Goal: Task Accomplishment & Management: Complete application form

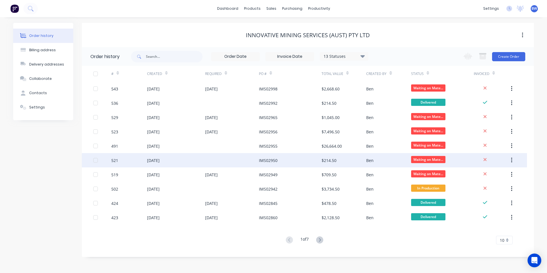
click at [253, 159] on div at bounding box center [232, 160] width 54 height 14
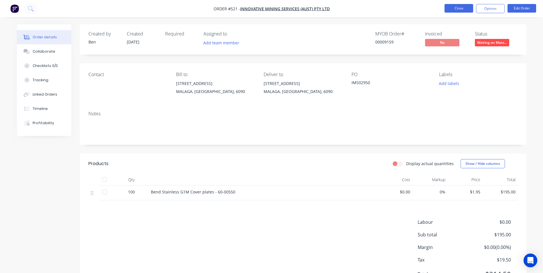
click at [447, 8] on button "Close" at bounding box center [458, 8] width 29 height 9
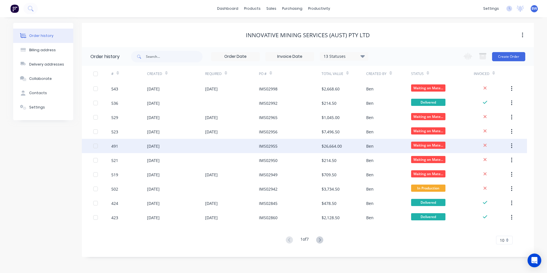
click at [231, 142] on div at bounding box center [232, 146] width 54 height 14
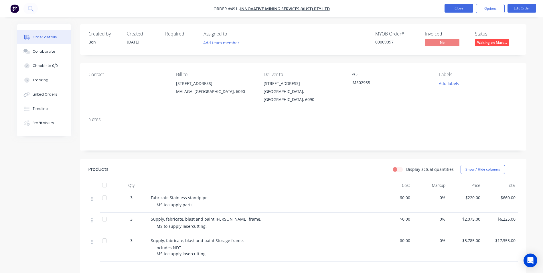
click at [448, 4] on button "Close" at bounding box center [458, 8] width 29 height 9
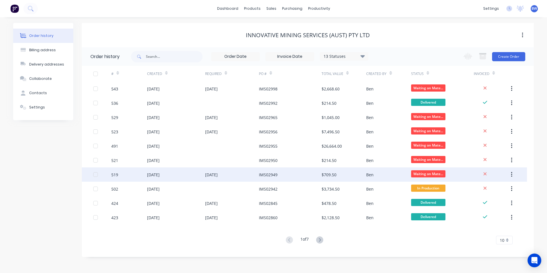
click at [241, 174] on div "[DATE]" at bounding box center [232, 174] width 54 height 14
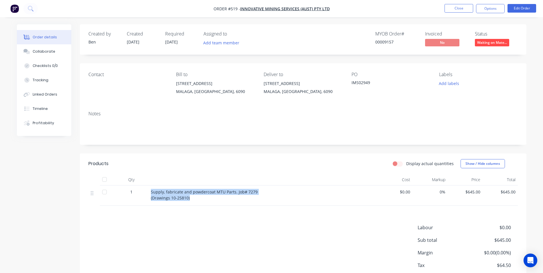
drag, startPoint x: 151, startPoint y: 192, endPoint x: 191, endPoint y: 199, distance: 40.0
click at [191, 199] on div "Supply, fabricate and powdercoat MTU Parts. Job# 7279 (Drawings 10-25810)" at bounding box center [263, 195] width 224 height 12
copy span "Supply, fabricate and powdercoat MTU Parts. Job# 7279 (Drawings 10-25810)"
click at [455, 10] on button "Close" at bounding box center [458, 8] width 29 height 9
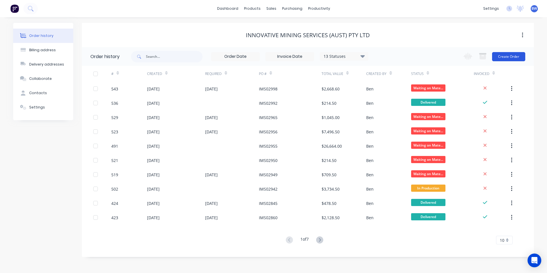
click at [515, 57] on button "Create Order" at bounding box center [508, 56] width 33 height 9
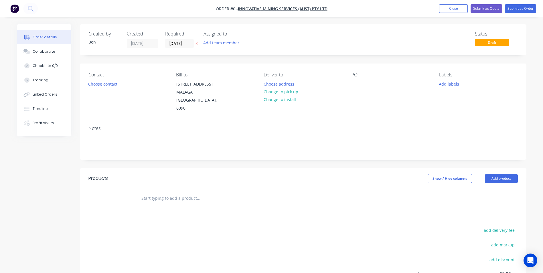
click at [196, 44] on icon at bounding box center [196, 44] width 2 height 2
click at [269, 82] on button "Choose address" at bounding box center [278, 84] width 37 height 8
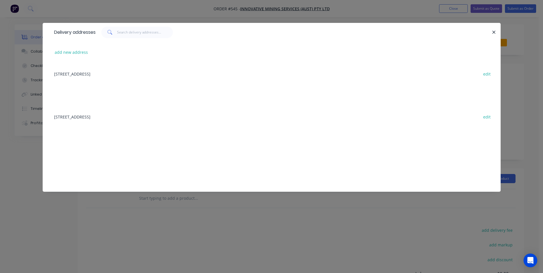
click at [128, 73] on div "[STREET_ADDRESS] edit" at bounding box center [271, 73] width 441 height 21
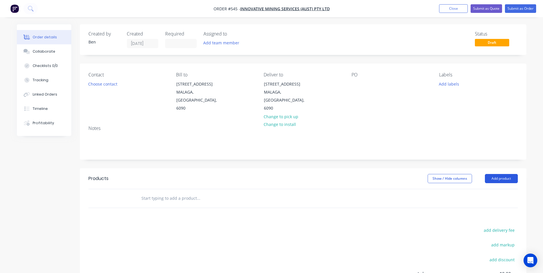
click at [506, 174] on button "Add product" at bounding box center [501, 178] width 33 height 9
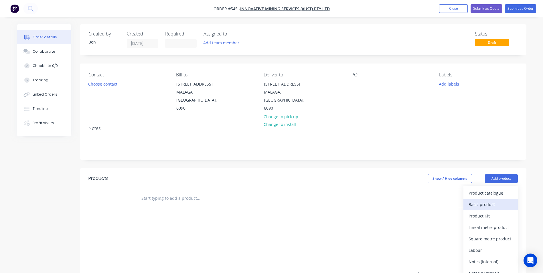
click at [484, 200] on div "Basic product" at bounding box center [490, 204] width 44 height 8
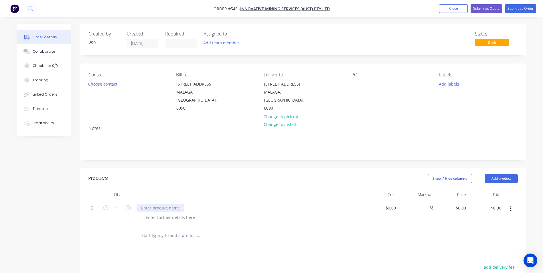
click at [145, 204] on div at bounding box center [160, 208] width 48 height 8
paste div
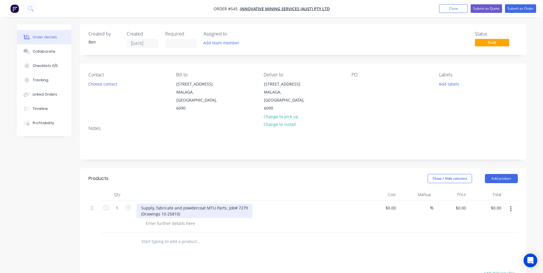
click at [140, 207] on div "Supply, fabricate and powdercoat MTU Parts. Job# 7279 (Drawings 10-25810)" at bounding box center [194, 211] width 116 height 14
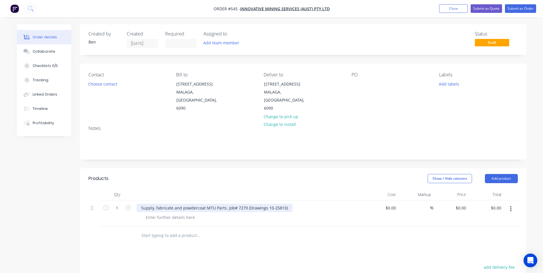
click at [244, 204] on div "Supply, fabricate and powdercoat MTU Parts. Job# 7279 (Drawings 10-25810)" at bounding box center [214, 208] width 156 height 8
click at [282, 204] on div "Supply, fabricate and powdercoat MTU Parts. Job# 7151 (Drawings 10-25810)" at bounding box center [214, 208] width 156 height 8
drag, startPoint x: 285, startPoint y: 200, endPoint x: 142, endPoint y: 201, distance: 143.0
click at [142, 204] on div "Supply, fabricate and powdercoat MTU Parts. Job# 7151 (Drawings 10-25615)" at bounding box center [214, 208] width 156 height 8
drag, startPoint x: 144, startPoint y: 201, endPoint x: 208, endPoint y: 200, distance: 63.8
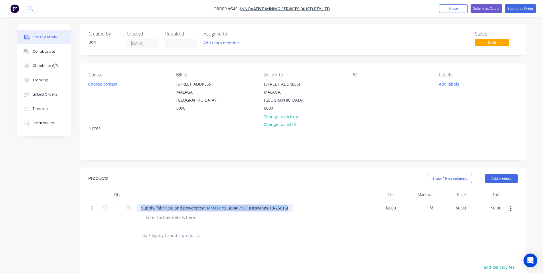
click at [208, 204] on div "Supply, fabricate and powdercoat MTU Parts. Job# 7151 (Drawings 10-25615)" at bounding box center [214, 208] width 156 height 8
drag, startPoint x: 139, startPoint y: 200, endPoint x: 284, endPoint y: 201, distance: 145.0
click at [284, 204] on div "Supply, fabricate and powdercoat MTU Parts. Job# 7151 (Drawings 10-25615)" at bounding box center [214, 208] width 156 height 8
copy div "Supply, fabricate and powdercoat MTU Parts. Job# 7151 (Drawings 10-25615)"
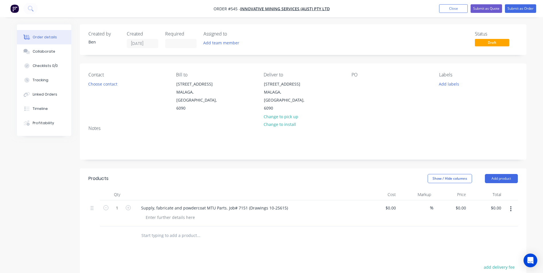
click at [312, 213] on div at bounding box center [251, 217] width 220 height 8
click at [465, 204] on input "0" at bounding box center [461, 208] width 13 height 8
type input "$810.00"
click at [489, 9] on button "Submit as Quote" at bounding box center [485, 8] width 31 height 9
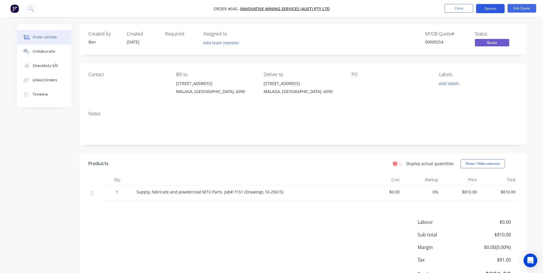
click at [499, 10] on button "Options" at bounding box center [490, 8] width 29 height 9
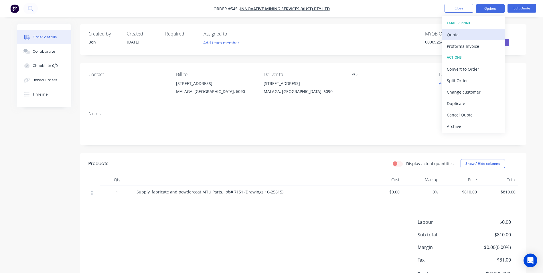
click at [470, 31] on div "Quote" at bounding box center [473, 35] width 53 height 8
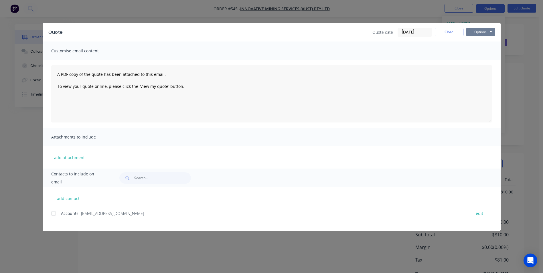
click at [477, 32] on button "Options" at bounding box center [480, 32] width 29 height 9
click at [473, 41] on button "Preview" at bounding box center [484, 41] width 37 height 9
click at [449, 34] on button "Close" at bounding box center [449, 32] width 29 height 9
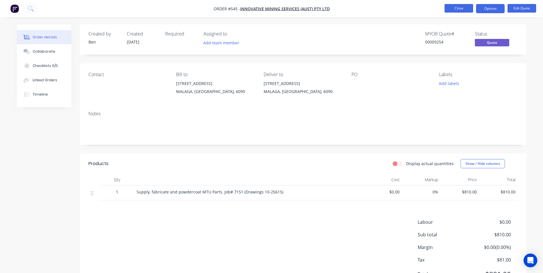
click at [466, 11] on button "Close" at bounding box center [458, 8] width 29 height 9
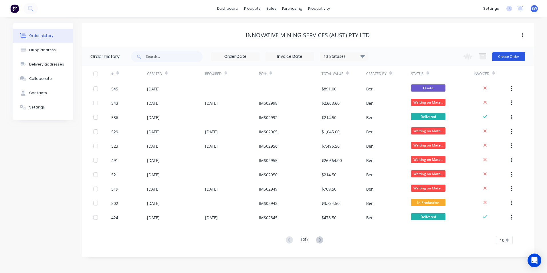
click at [509, 58] on button "Create Order" at bounding box center [508, 56] width 33 height 9
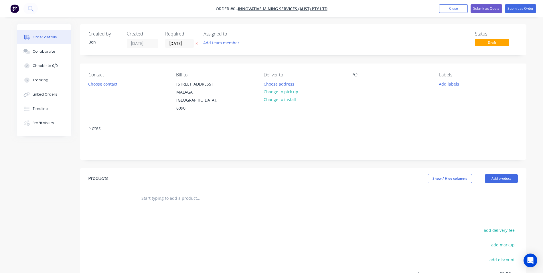
click at [197, 43] on icon at bounding box center [196, 43] width 3 height 3
click at [287, 84] on button "Choose address" at bounding box center [278, 84] width 37 height 8
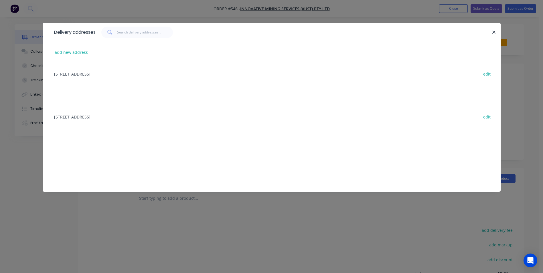
click at [115, 75] on div "[STREET_ADDRESS] edit" at bounding box center [271, 73] width 441 height 21
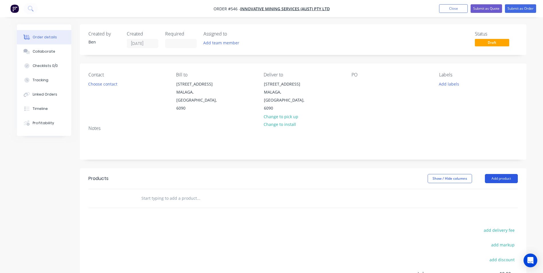
click at [495, 174] on button "Add product" at bounding box center [501, 178] width 33 height 9
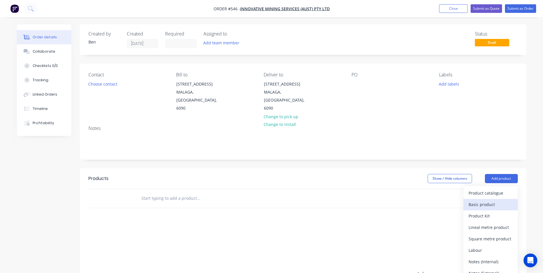
click at [485, 200] on div "Basic product" at bounding box center [490, 204] width 44 height 8
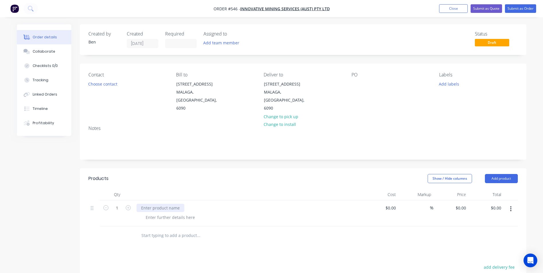
click at [160, 204] on div at bounding box center [160, 208] width 48 height 8
paste div
click at [244, 204] on div "Supply, fabricate and powdercoat MTU Parts. Job# 7151 (Drawings 10-25615)" at bounding box center [214, 208] width 156 height 8
click at [277, 204] on div "Supply, fabricate and powdercoat MTU Parts. Job# 7153 (Drawings 10-25615)" at bounding box center [214, 208] width 156 height 8
click at [468, 204] on input "0" at bounding box center [461, 208] width 13 height 8
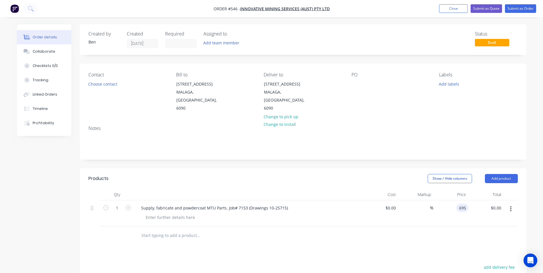
type input "$695.00"
click at [328, 231] on div at bounding box center [236, 235] width 201 height 11
click at [493, 11] on button "Submit as Quote" at bounding box center [485, 8] width 31 height 9
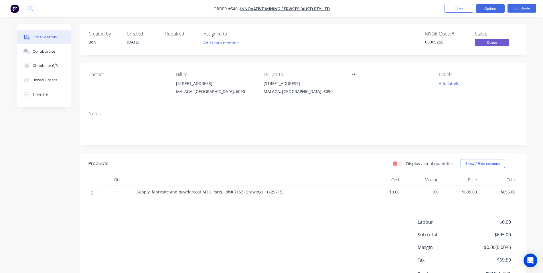
click at [493, 11] on button "Options" at bounding box center [490, 8] width 29 height 9
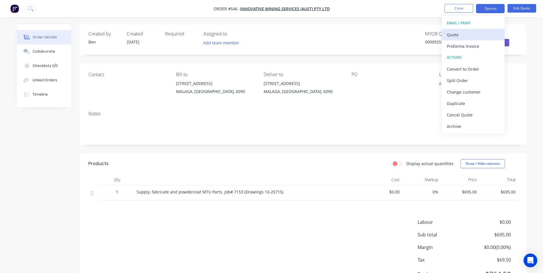
click at [475, 31] on div "Quote" at bounding box center [473, 35] width 53 height 8
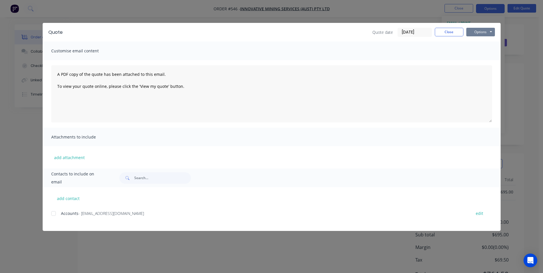
click at [475, 31] on button "Options" at bounding box center [480, 32] width 29 height 9
click at [476, 41] on button "Preview" at bounding box center [484, 41] width 37 height 9
click at [452, 33] on button "Close" at bounding box center [449, 32] width 29 height 9
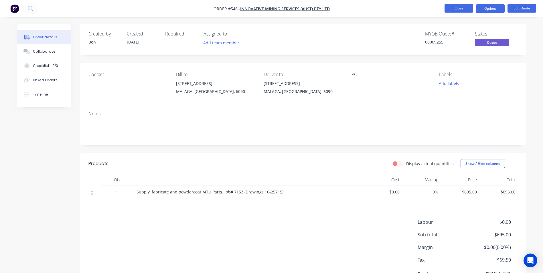
click at [457, 10] on button "Close" at bounding box center [458, 8] width 29 height 9
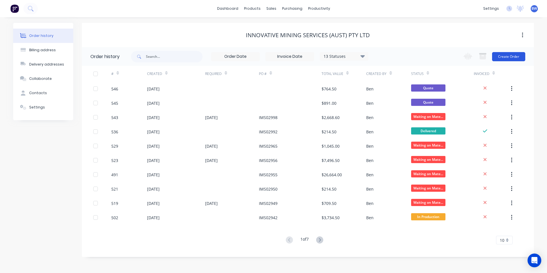
click at [508, 58] on button "Create Order" at bounding box center [508, 56] width 33 height 9
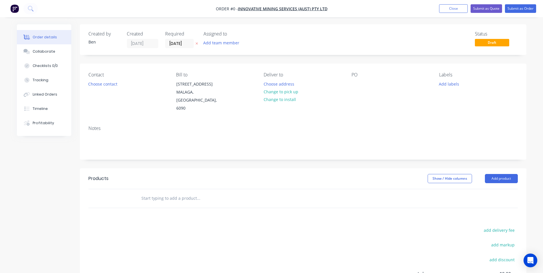
click at [196, 44] on icon at bounding box center [196, 44] width 2 height 2
click at [280, 83] on button "Choose address" at bounding box center [278, 84] width 37 height 8
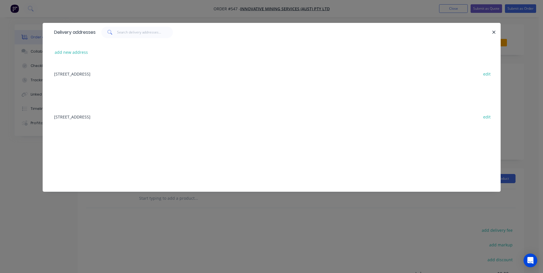
click at [137, 72] on div "[STREET_ADDRESS] edit" at bounding box center [271, 73] width 441 height 21
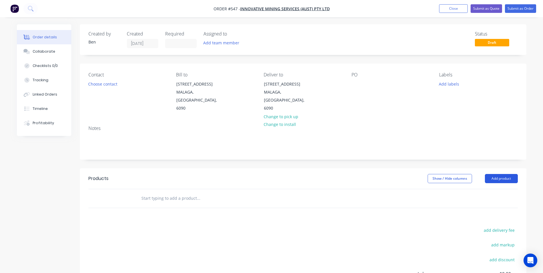
click at [499, 174] on button "Add product" at bounding box center [501, 178] width 33 height 9
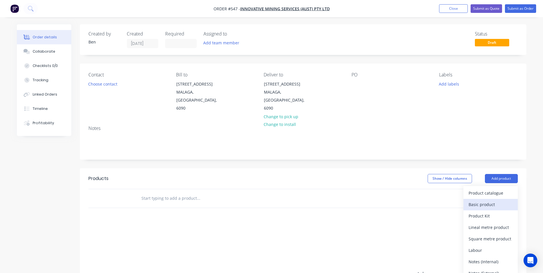
click at [484, 200] on div "Basic product" at bounding box center [490, 204] width 44 height 8
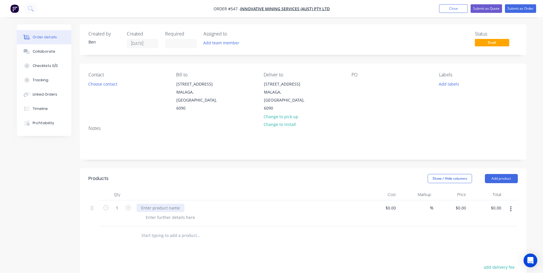
click at [140, 204] on div at bounding box center [160, 208] width 48 height 8
paste div
click at [244, 204] on div "Supply, fabricate and powdercoat MTU Parts. Job# 7151 (Drawings 10-25615)" at bounding box center [214, 208] width 156 height 8
click at [280, 204] on div "Supply, fabricate and powdercoat MTU Parts. Job# 7154 (Drawings 10-25615)" at bounding box center [214, 208] width 156 height 8
click at [457, 202] on div "0 $0.00" at bounding box center [450, 213] width 35 height 26
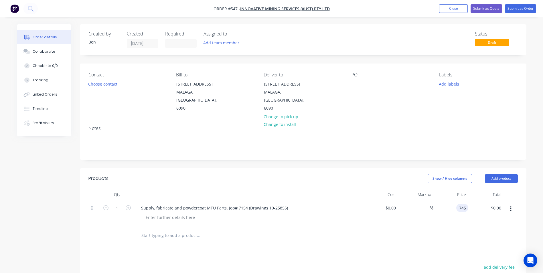
type input "$745.00"
click at [357, 248] on div "Products Show / Hide columns Add product Qty Cost Markup Price Total 1 Supply, …" at bounding box center [303, 275] width 446 height 214
click at [493, 11] on button "Submit as Quote" at bounding box center [485, 8] width 31 height 9
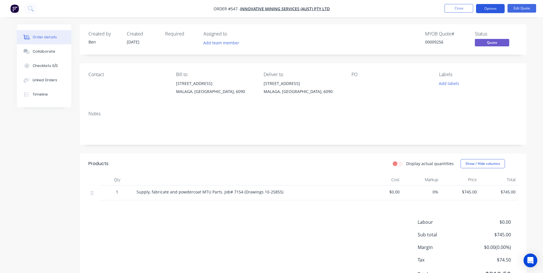
click at [485, 11] on button "Options" at bounding box center [490, 8] width 29 height 9
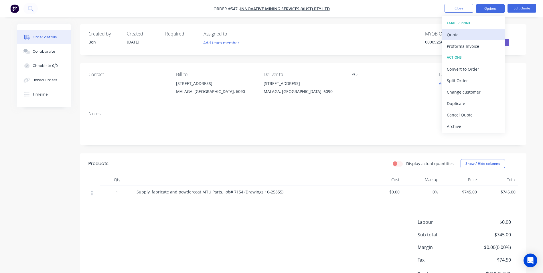
click at [471, 33] on div "Quote" at bounding box center [473, 35] width 53 height 8
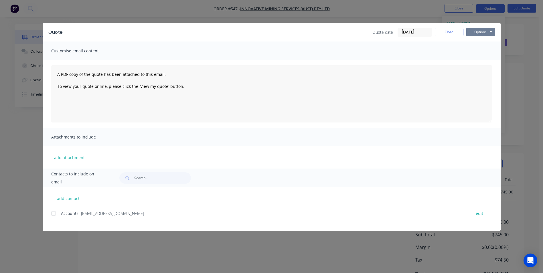
click at [472, 31] on button "Options" at bounding box center [480, 32] width 29 height 9
click at [473, 38] on button "Preview" at bounding box center [484, 41] width 37 height 9
click at [452, 28] on button "Close" at bounding box center [449, 32] width 29 height 9
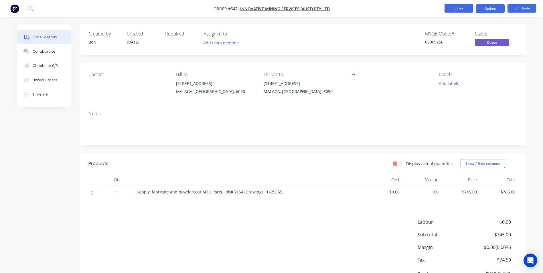
click at [457, 7] on button "Close" at bounding box center [458, 8] width 29 height 9
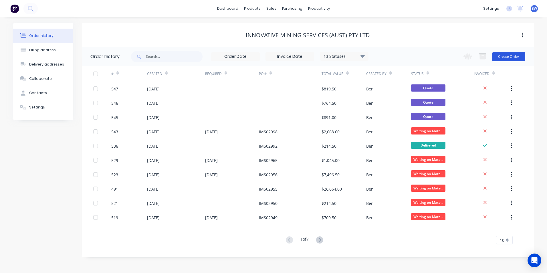
click at [504, 58] on button "Create Order" at bounding box center [508, 56] width 33 height 9
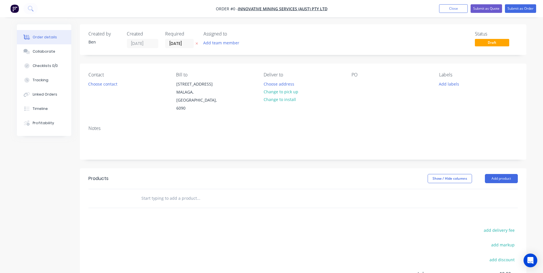
click at [196, 44] on icon at bounding box center [196, 43] width 3 height 3
click at [278, 86] on button "Choose address" at bounding box center [278, 84] width 37 height 8
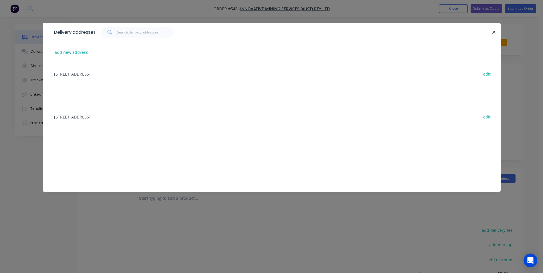
click at [127, 74] on div "[STREET_ADDRESS] edit" at bounding box center [271, 73] width 441 height 21
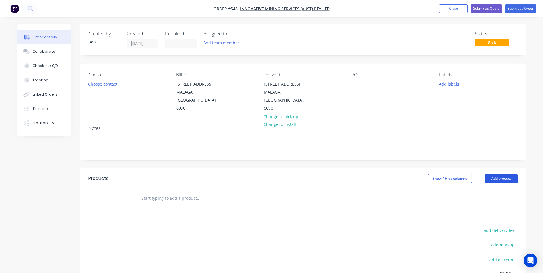
click at [504, 174] on button "Add product" at bounding box center [501, 178] width 33 height 9
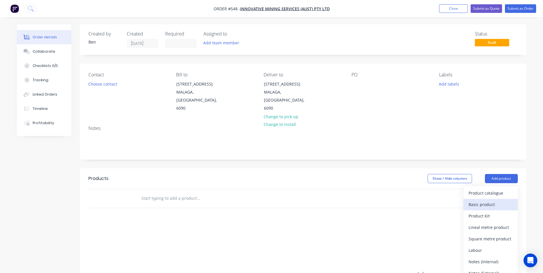
click at [484, 200] on div "Basic product" at bounding box center [490, 204] width 44 height 8
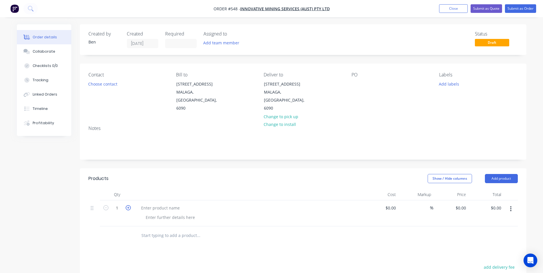
click at [128, 205] on icon "button" at bounding box center [128, 207] width 5 height 5
type input "5"
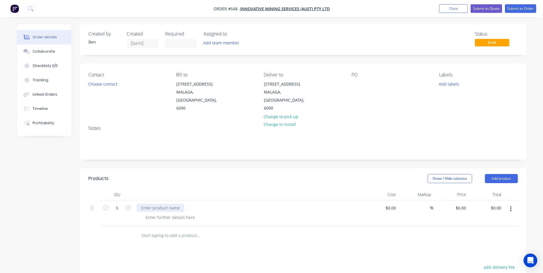
click at [142, 204] on div at bounding box center [160, 208] width 48 height 8
paste div
click at [243, 204] on div "Supply, fabricate and powdercoat MTU Parts. Job# 7151 (Drawings 10-25615)" at bounding box center [214, 208] width 156 height 8
click at [281, 204] on div "Supply, fabricate and powdercoat MTU Parts. Job# 7288 (Drawings 10-25615)" at bounding box center [214, 208] width 156 height 8
click at [461, 204] on div "0 $0.00" at bounding box center [460, 208] width 15 height 8
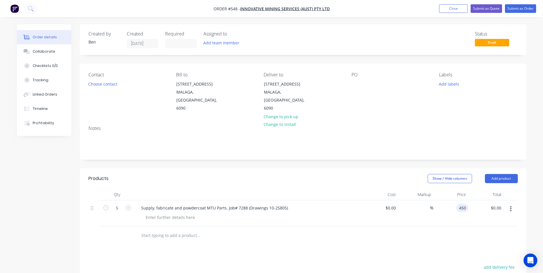
type input "$450.00"
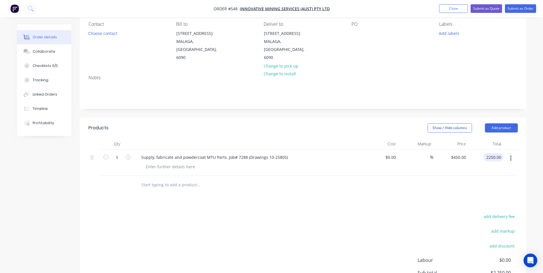
scroll to position [86, 0]
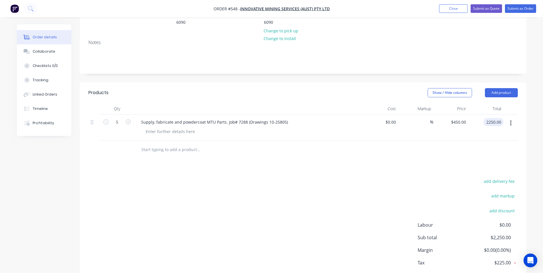
type input "$2,250.00"
click at [360, 224] on div "add delivery fee add markup add discount Labour $0.00 Sub total $2,250.00 Margi…" at bounding box center [302, 232] width 429 height 110
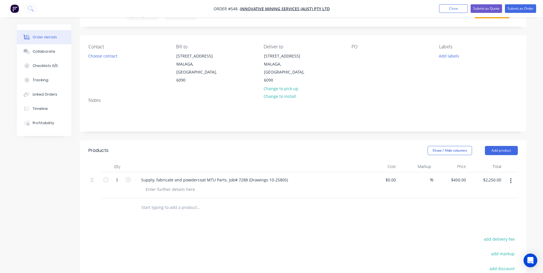
scroll to position [0, 0]
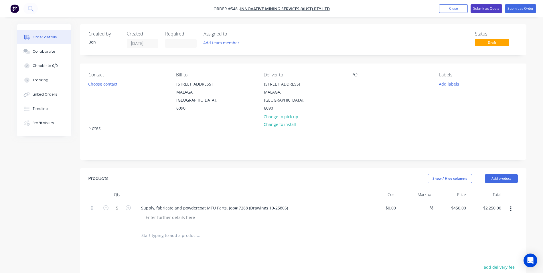
click at [486, 10] on button "Submit as Quote" at bounding box center [485, 8] width 31 height 9
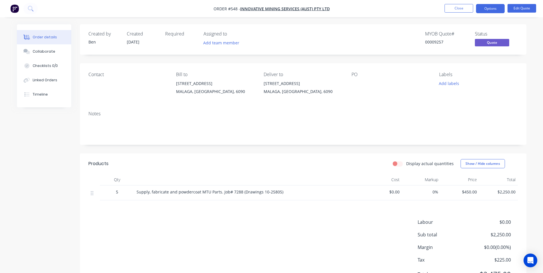
click at [486, 10] on button "Options" at bounding box center [490, 8] width 29 height 9
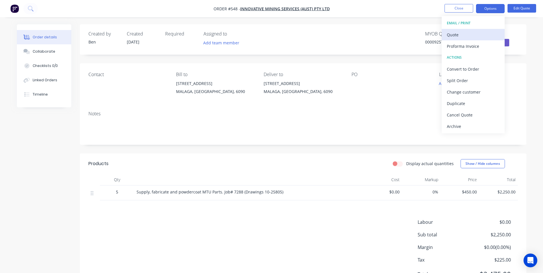
click at [476, 31] on div "Quote" at bounding box center [473, 35] width 53 height 8
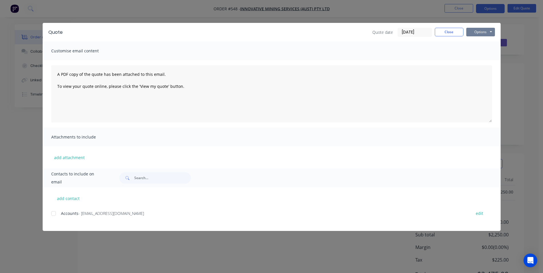
click at [476, 31] on button "Options" at bounding box center [480, 32] width 29 height 9
click at [475, 39] on button "Preview" at bounding box center [484, 41] width 37 height 9
click at [456, 33] on button "Close" at bounding box center [449, 32] width 29 height 9
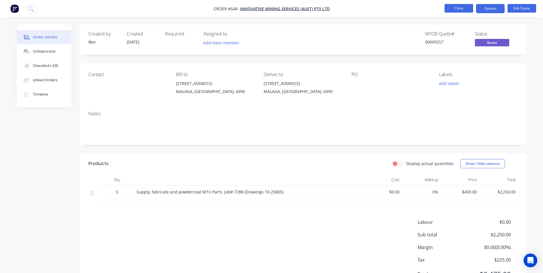
click at [460, 11] on button "Close" at bounding box center [458, 8] width 29 height 9
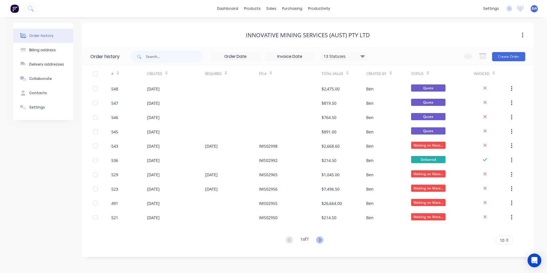
click at [318, 240] on icon at bounding box center [319, 239] width 7 height 7
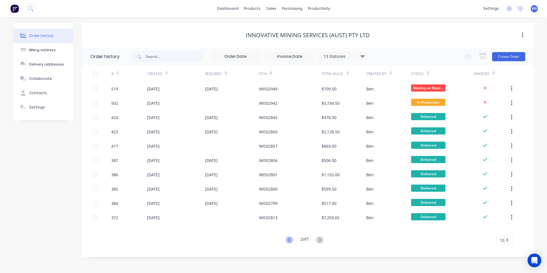
click at [287, 238] on icon at bounding box center [289, 239] width 7 height 7
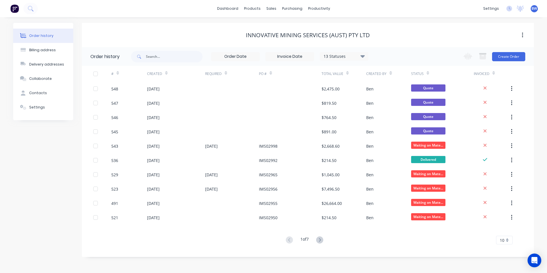
click at [510, 238] on div "10" at bounding box center [504, 240] width 17 height 9
click at [504, 227] on div "35" at bounding box center [504, 230] width 16 height 10
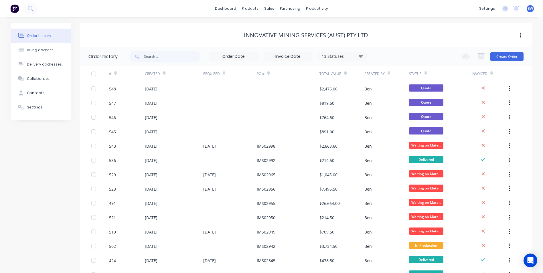
click at [530, 10] on span "BW" at bounding box center [529, 8] width 5 height 5
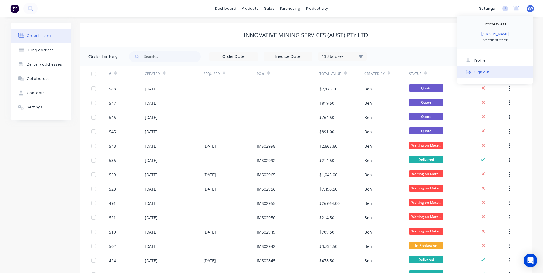
click at [484, 68] on button "Sign out" at bounding box center [495, 71] width 76 height 11
